Goal: Task Accomplishment & Management: Manage account settings

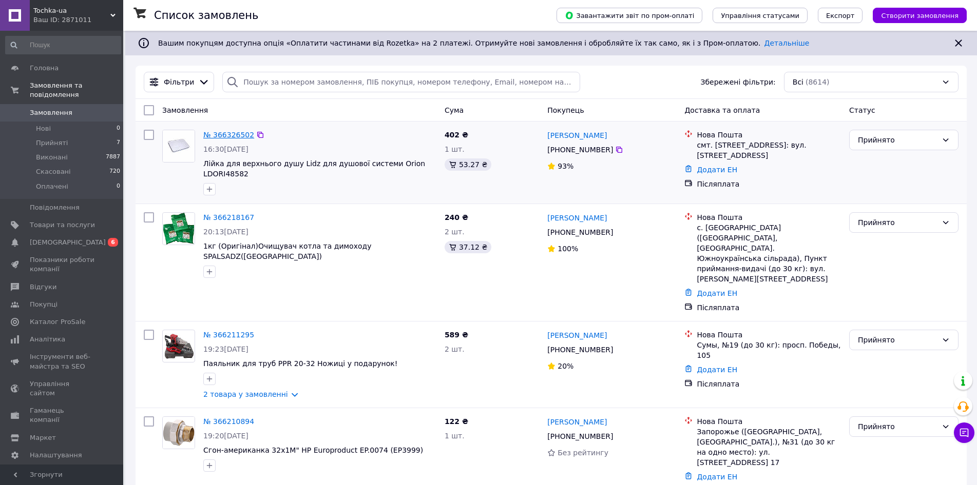
click at [244, 135] on link "№ 366326502" at bounding box center [228, 135] width 51 height 8
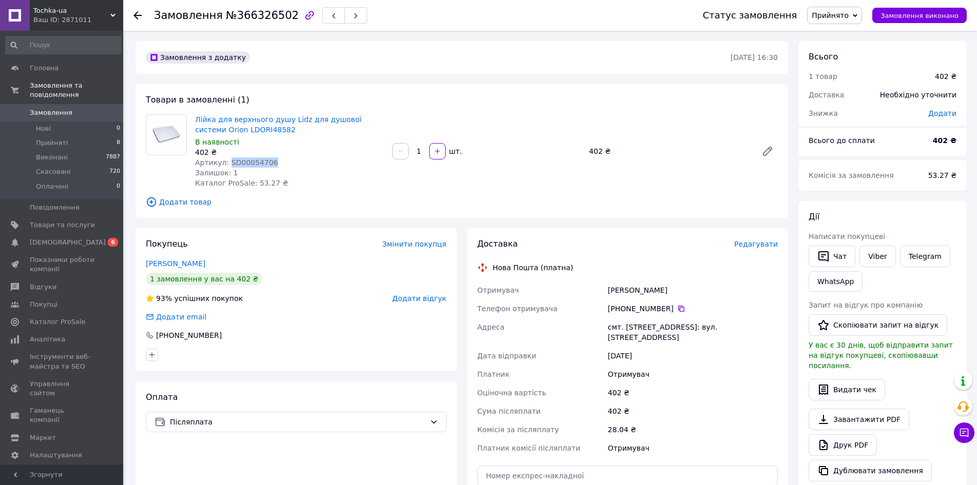
drag, startPoint x: 270, startPoint y: 159, endPoint x: 226, endPoint y: 163, distance: 44.3
click at [226, 163] on div "Артикул: SD00054706" at bounding box center [289, 163] width 189 height 10
copy span "SD00054706"
click at [134, 18] on icon at bounding box center [137, 15] width 8 height 8
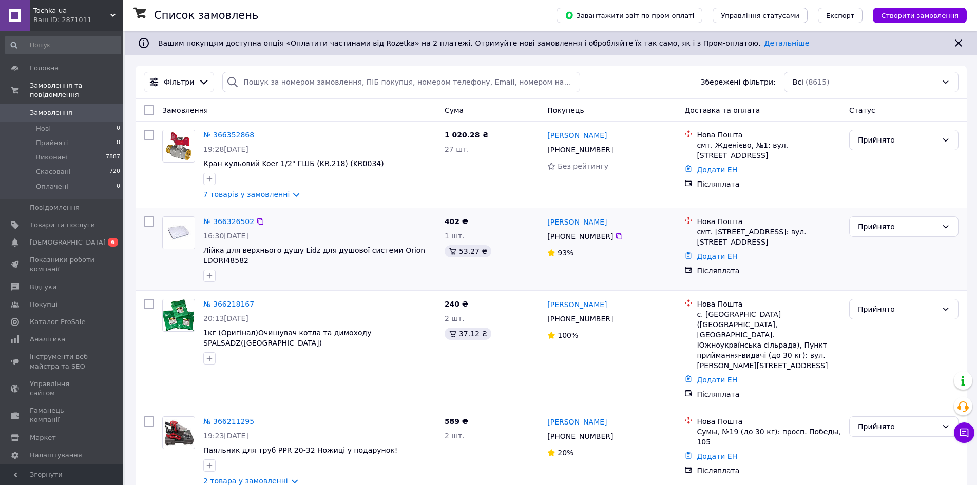
click at [228, 223] on link "№ 366326502" at bounding box center [228, 222] width 51 height 8
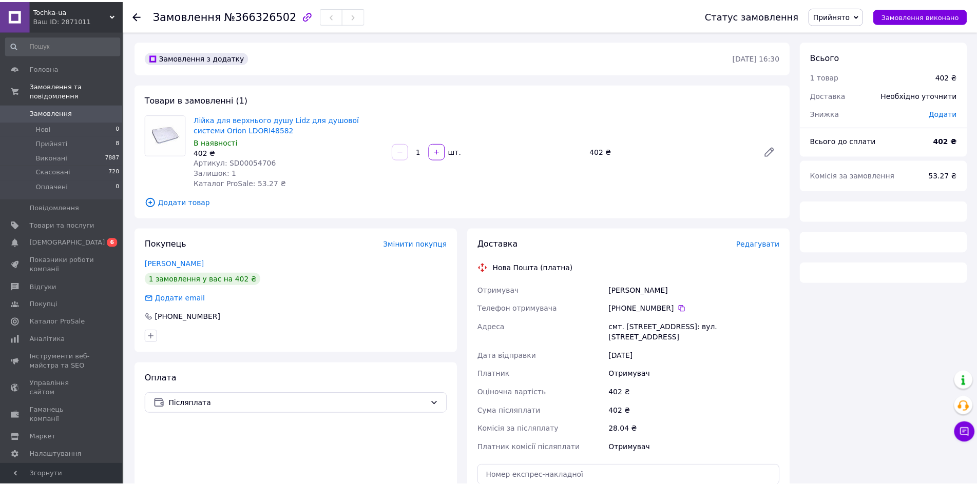
click at [260, 124] on span "Лійка для верхнього душу Lidz для душової системи Orion LDORI48582" at bounding box center [290, 124] width 191 height 21
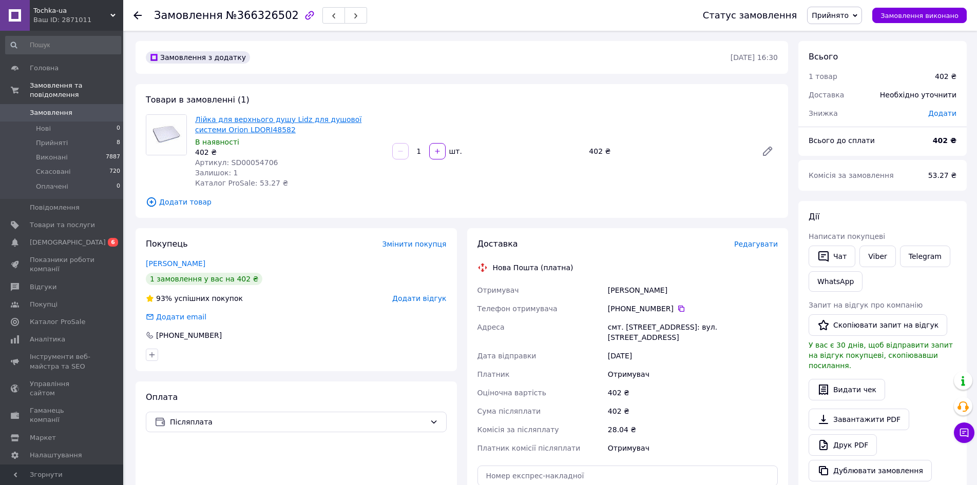
click at [259, 121] on link "Лійка для верхнього душу Lidz для душової системи Orion LDORI48582" at bounding box center [278, 124] width 166 height 18
click at [72, 104] on link "Замовлення 0" at bounding box center [63, 112] width 126 height 17
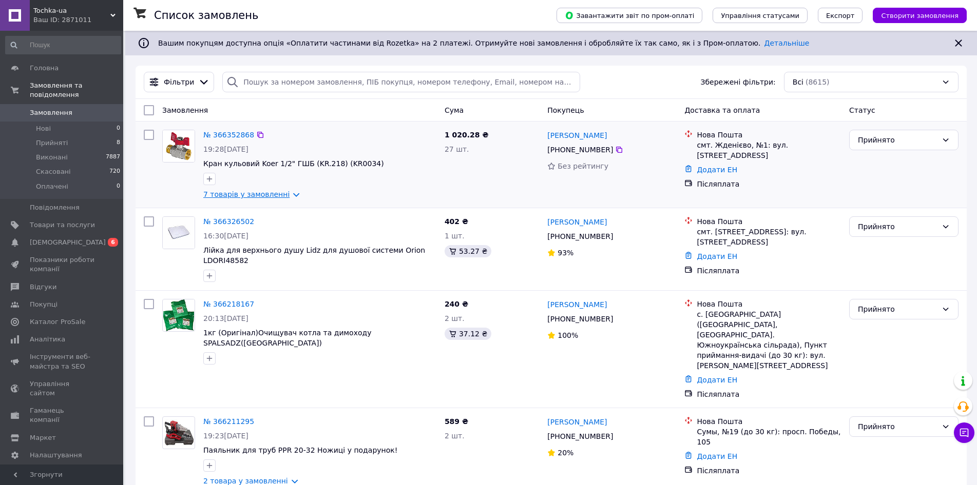
click at [287, 197] on link "7 товарів у замовленні" at bounding box center [246, 194] width 86 height 8
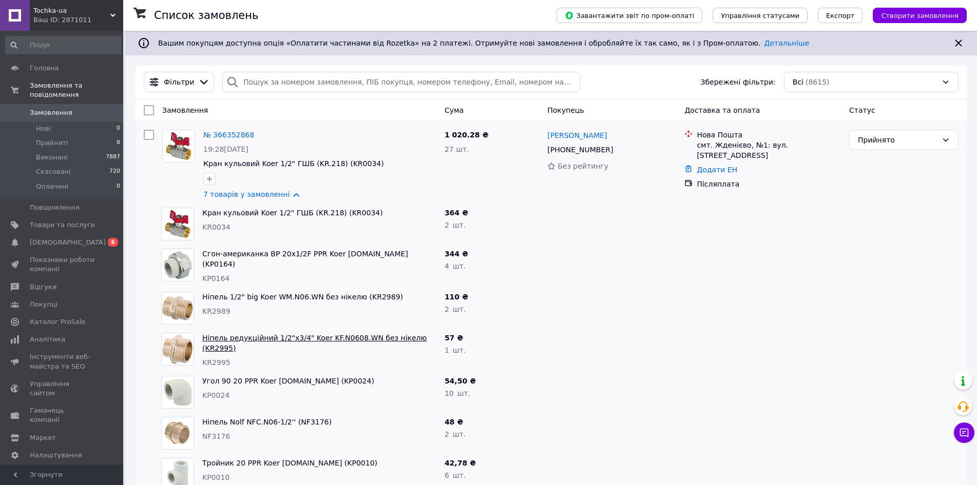
scroll to position [51, 0]
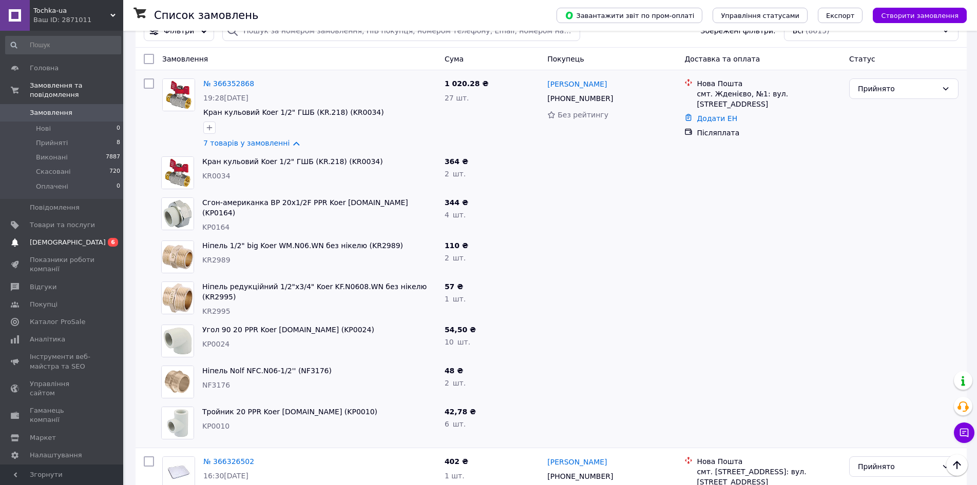
click at [79, 238] on span "[DEMOGRAPHIC_DATA]" at bounding box center [62, 242] width 65 height 9
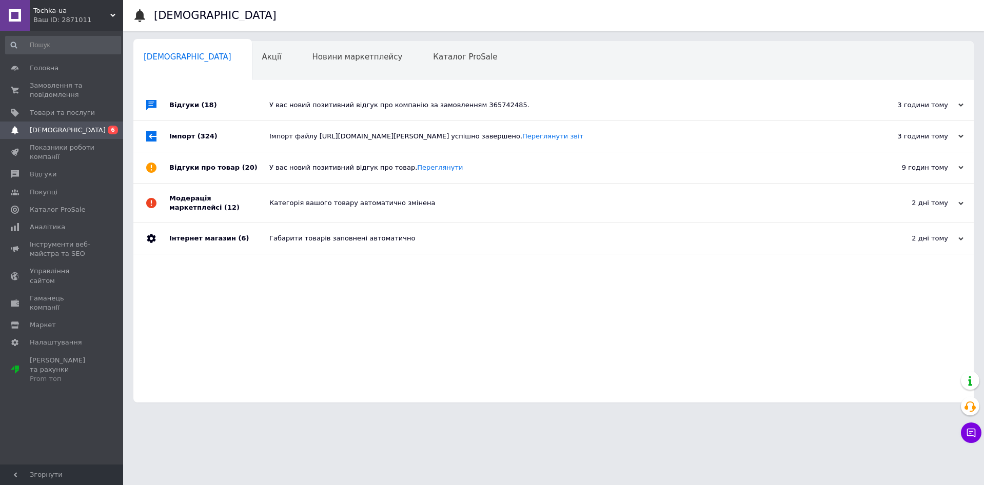
click at [296, 113] on div "У вас новий позитивний відгук про компанію за замовленням 365742485." at bounding box center [565, 105] width 592 height 31
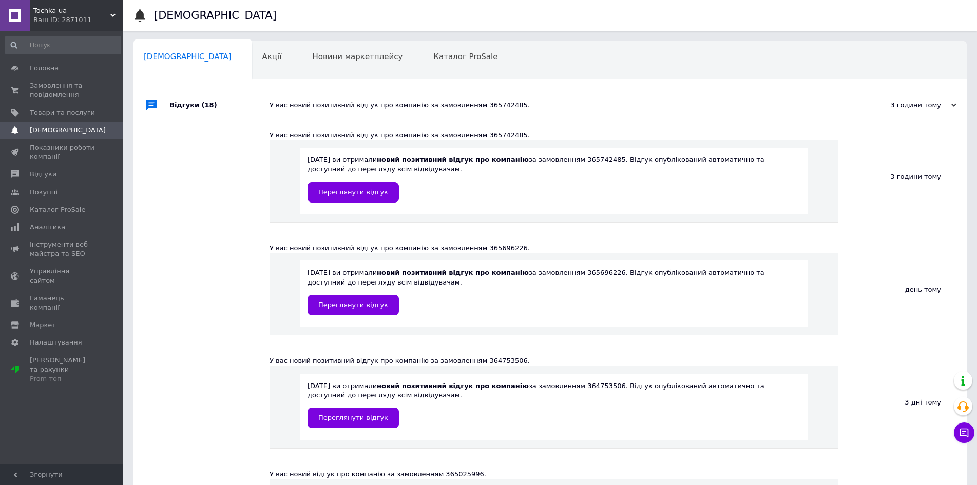
click at [308, 139] on div "У вас новий позитивний відгук про компанію за замовленням 365742485." at bounding box center [553, 135] width 569 height 9
click at [298, 102] on div "У вас новий позитивний відгук про компанію за замовленням 365742485." at bounding box center [561, 105] width 584 height 9
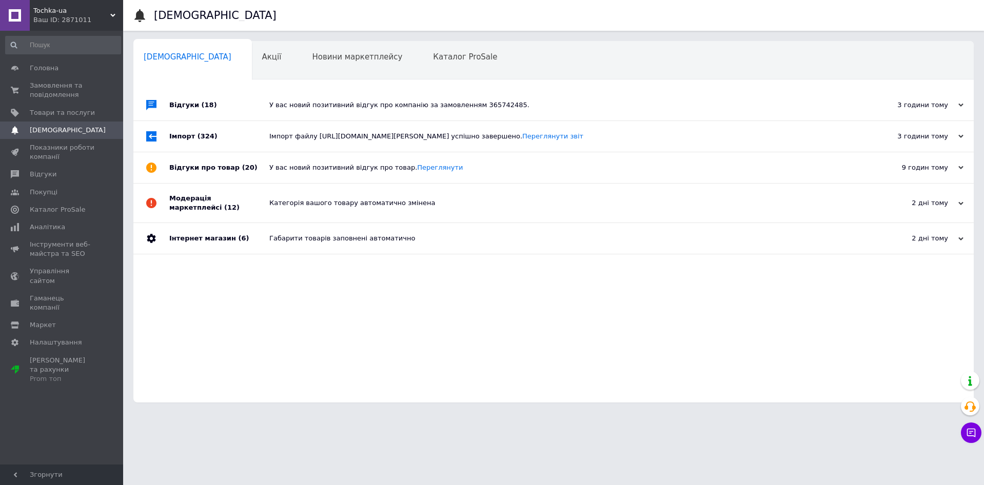
click at [288, 131] on div "Імпорт файлу [URL][DOMAIN_NAME][PERSON_NAME] успішно завершено. Переглянути звіт" at bounding box center [565, 136] width 592 height 31
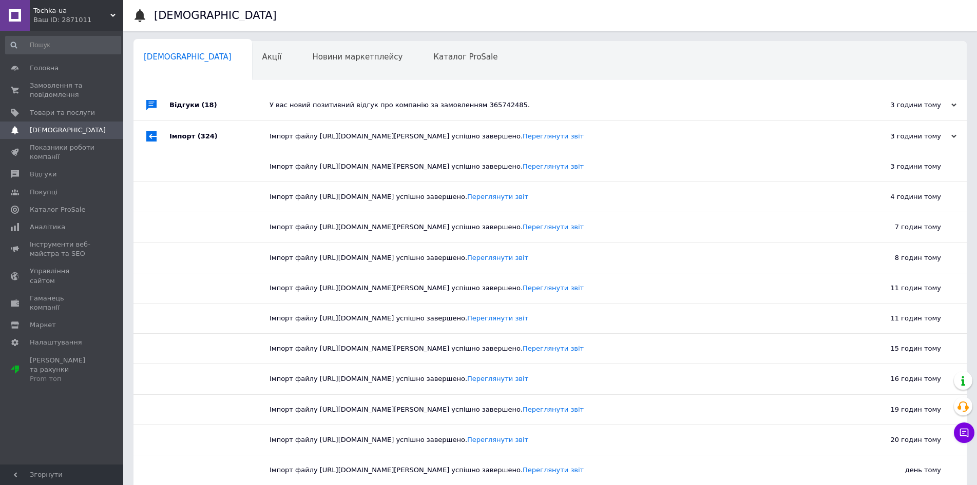
click at [278, 133] on div "Імпорт файлу [URL][DOMAIN_NAME][PERSON_NAME] успішно завершено. Переглянути звіт" at bounding box center [561, 136] width 584 height 9
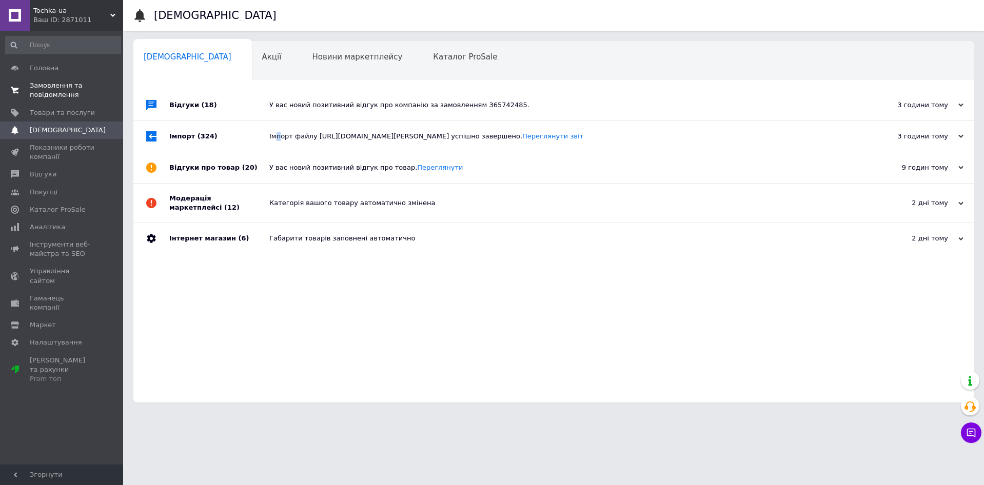
click at [99, 85] on span "0 0" at bounding box center [109, 90] width 28 height 18
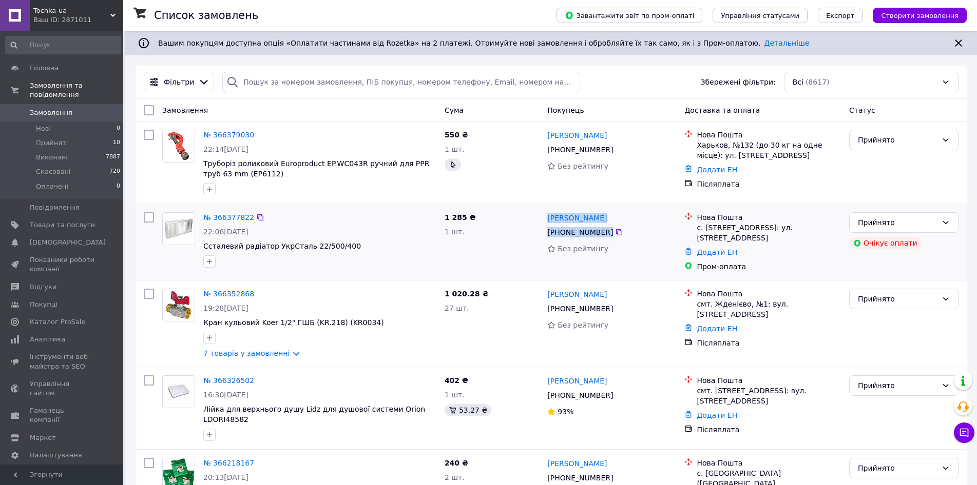
drag, startPoint x: 513, startPoint y: 233, endPoint x: 639, endPoint y: 240, distance: 126.9
click at [637, 240] on div "№ 366377822 22:06, 12.10.2025 Ссталевий радіатор УкрСталь 22/500/400 1 285 ₴ 1 …" at bounding box center [551, 242] width 823 height 68
click at [640, 240] on div "Юрий Трусов +380 67 771 69 43 Без рейтингу" at bounding box center [611, 242] width 137 height 68
click at [478, 238] on div "1 285 ₴ 1 шт." at bounding box center [491, 242] width 103 height 68
drag, startPoint x: 434, startPoint y: 244, endPoint x: 336, endPoint y: 246, distance: 98.0
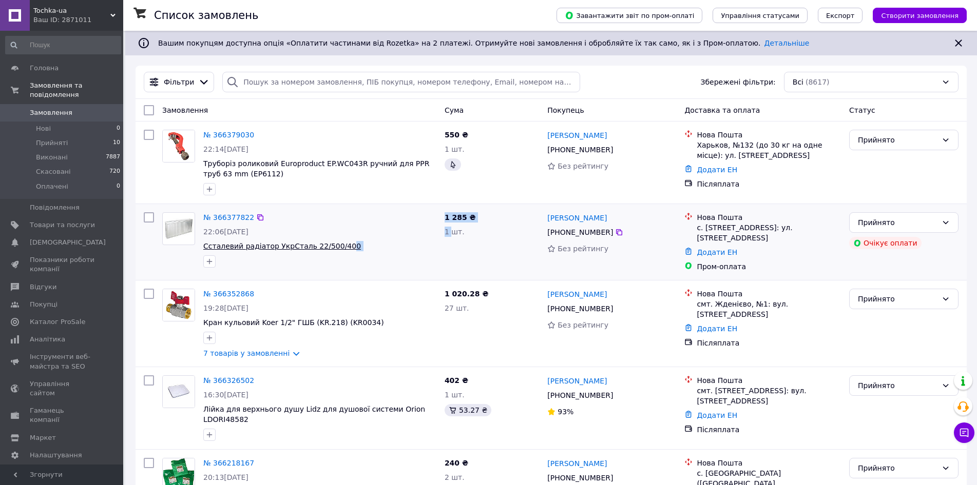
click at [336, 246] on div "№ 366377822 22:06, 12.10.2025 Ссталевий радіатор УкрСталь 22/500/400 1 285 ₴ 1 …" at bounding box center [551, 242] width 823 height 68
click at [395, 245] on span "Ссталевий радіатор УкрСталь 22/500/400" at bounding box center [319, 246] width 233 height 10
click at [392, 246] on span "Ссталевий радіатор УкрСталь 22/500/400" at bounding box center [319, 246] width 233 height 10
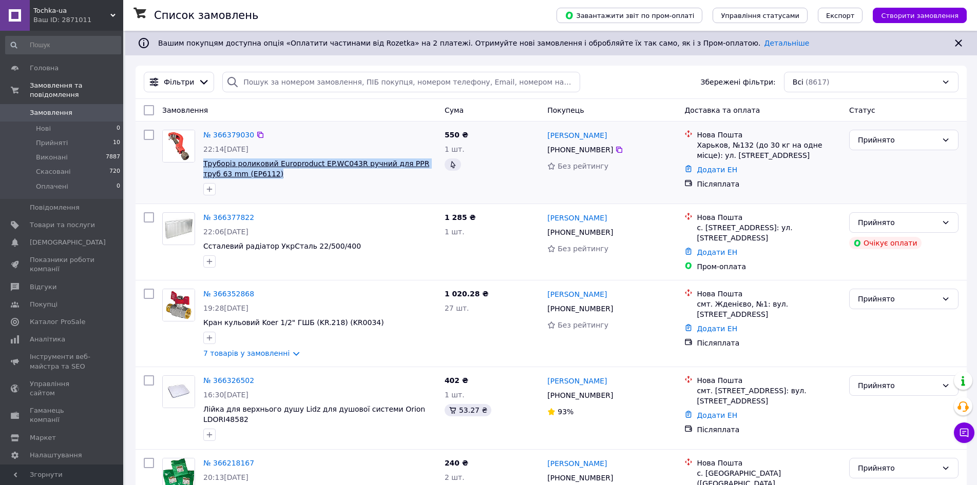
drag, startPoint x: 254, startPoint y: 177, endPoint x: 204, endPoint y: 165, distance: 50.8
click at [204, 165] on span "Труборіз роликовий Europroduct EP.WС043R ручний для PPR труб 63 mm (EP6112)" at bounding box center [319, 169] width 233 height 21
copy span "Труборіз роликовий Europroduct EP.WС043R ручний для PPR труб 63 mm (EP6112)"
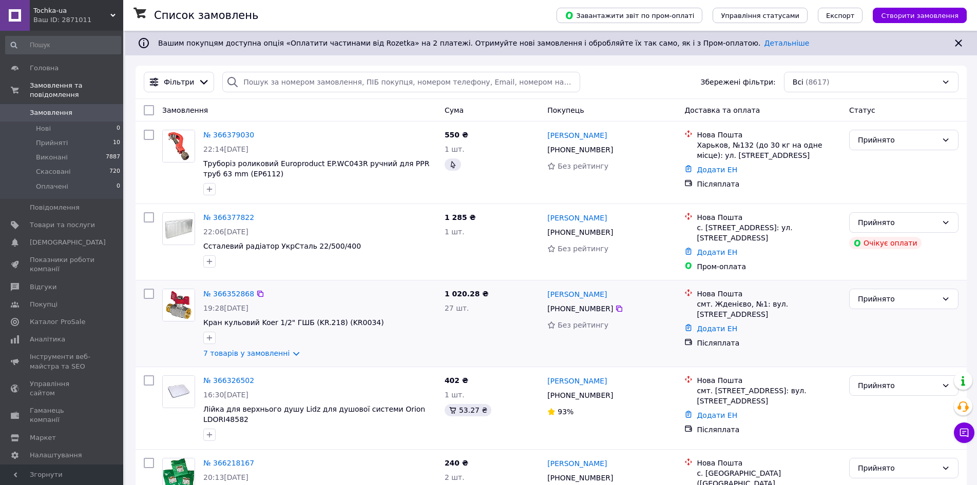
click at [897, 342] on div "Прийнято" at bounding box center [904, 324] width 118 height 78
